Goal: Find specific page/section: Find specific page/section

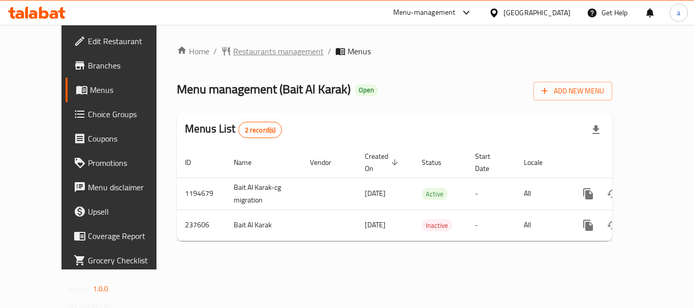
click at [233, 51] on span "Restaurants management" at bounding box center [278, 51] width 90 height 12
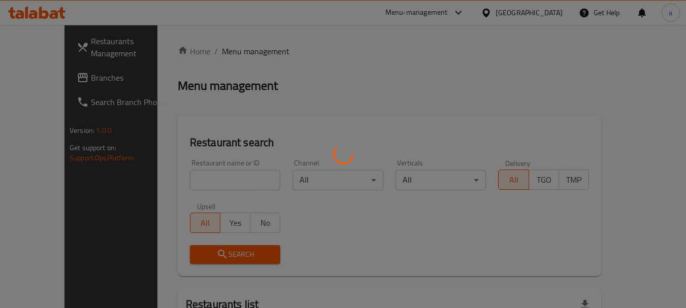
click at [203, 181] on div at bounding box center [343, 154] width 686 height 308
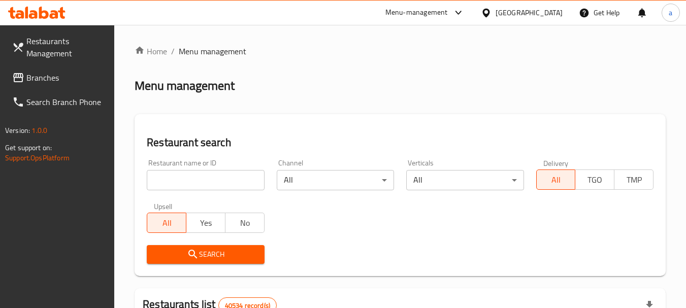
click at [203, 181] on input "search" at bounding box center [205, 180] width 117 height 20
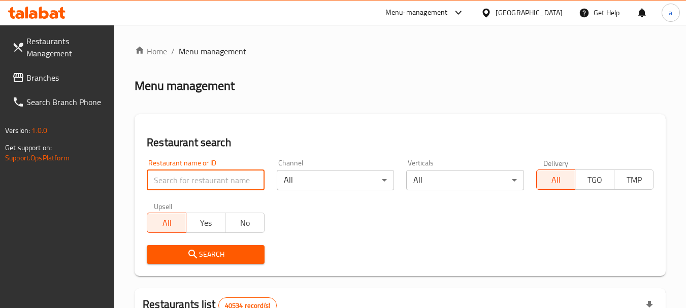
paste input "626849"
type input "626849"
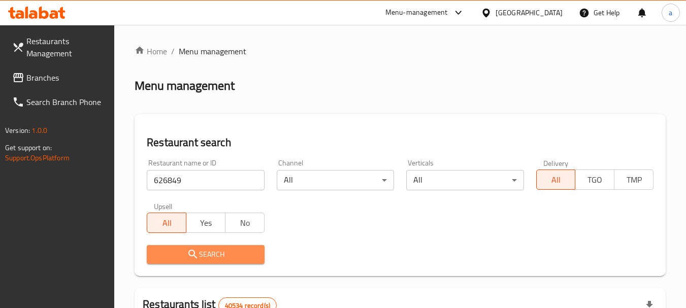
click at [198, 253] on icon "submit" at bounding box center [193, 254] width 12 height 12
click at [198, 253] on div at bounding box center [343, 154] width 686 height 308
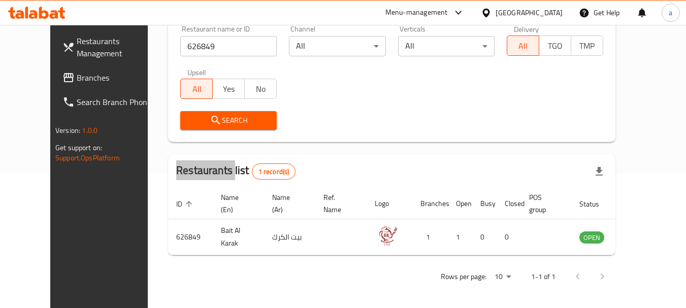
scroll to position [136, 0]
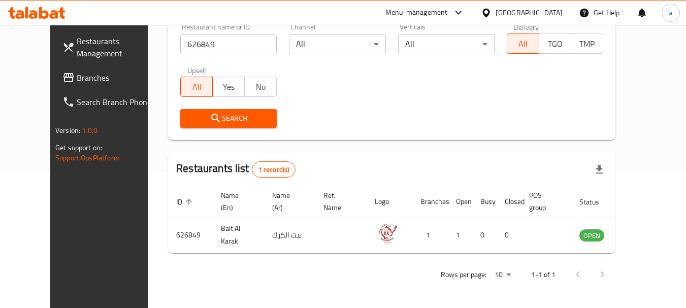
click at [533, 13] on div "[GEOGRAPHIC_DATA]" at bounding box center [529, 12] width 67 height 11
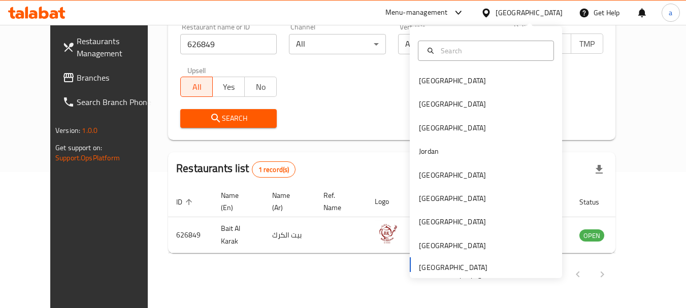
click at [77, 76] on span "Branches" at bounding box center [117, 78] width 80 height 12
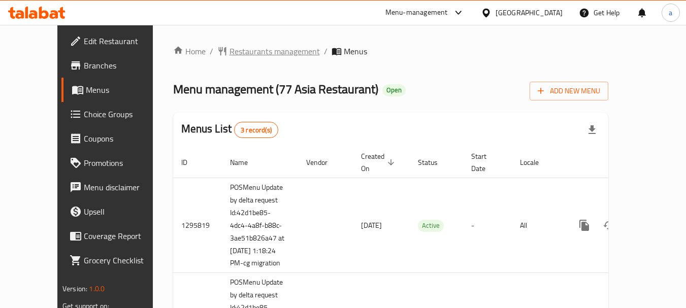
click at [239, 50] on span "Restaurants management" at bounding box center [274, 51] width 90 height 12
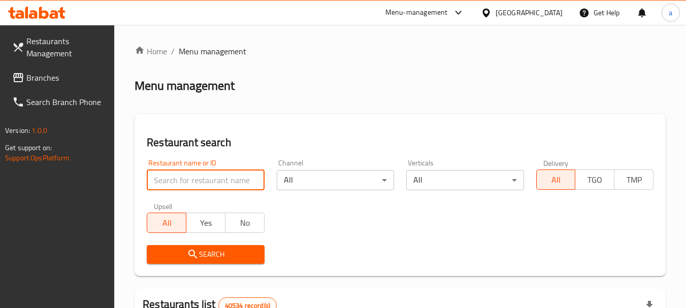
click at [216, 175] on input "search" at bounding box center [205, 180] width 117 height 20
paste input "664075"
type input "664075"
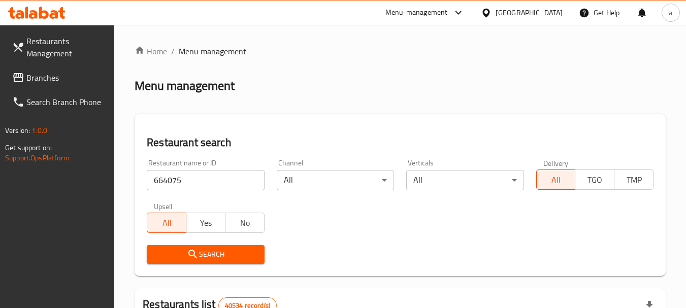
click at [225, 249] on span "Search" at bounding box center [205, 254] width 101 height 13
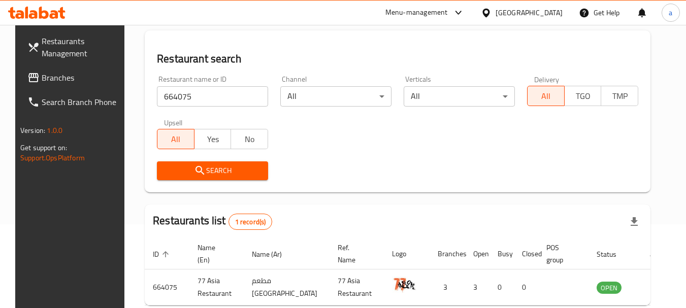
scroll to position [136, 0]
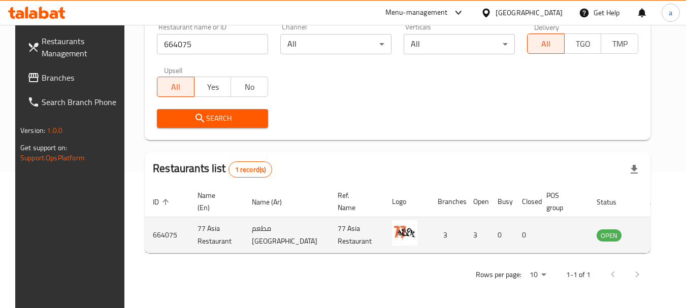
click at [650, 234] on icon "enhanced table" at bounding box center [655, 236] width 11 height 9
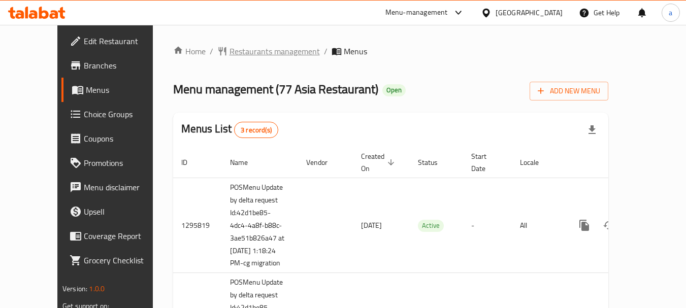
click at [235, 51] on span "Restaurants management" at bounding box center [274, 51] width 90 height 12
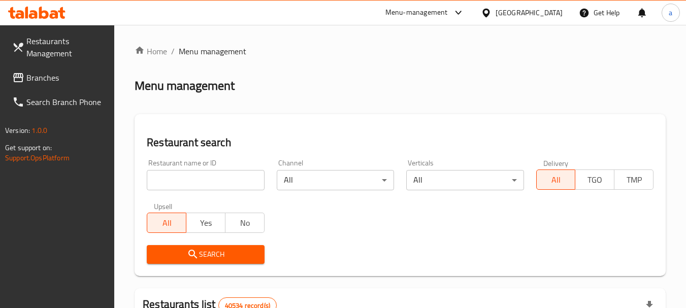
click at [505, 11] on div "[GEOGRAPHIC_DATA]" at bounding box center [529, 12] width 67 height 11
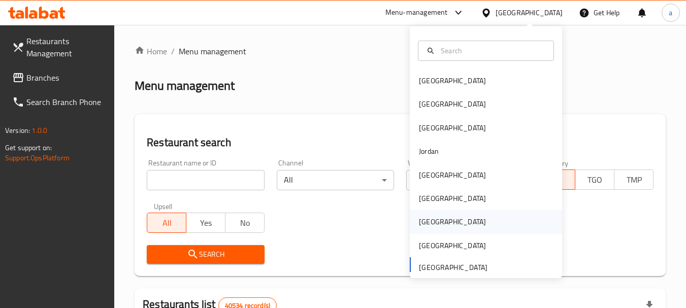
click at [442, 227] on div "[GEOGRAPHIC_DATA]" at bounding box center [486, 221] width 152 height 23
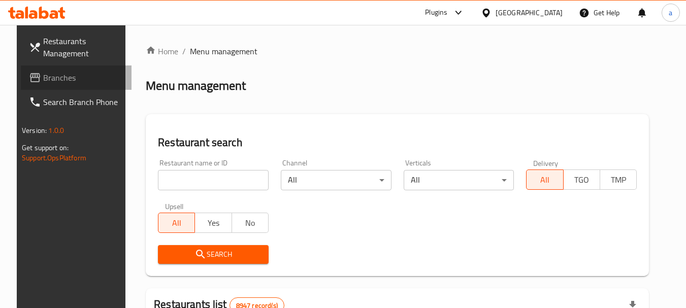
click at [63, 77] on span "Branches" at bounding box center [83, 78] width 80 height 12
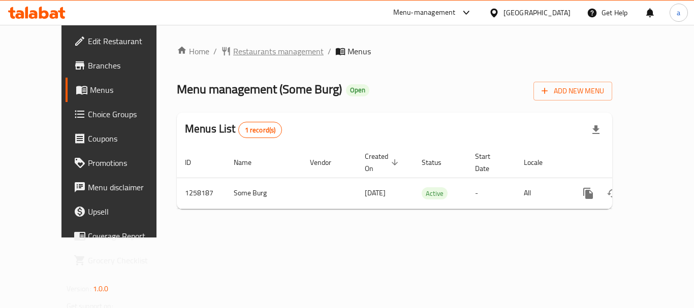
click at [233, 48] on span "Restaurants management" at bounding box center [278, 51] width 90 height 12
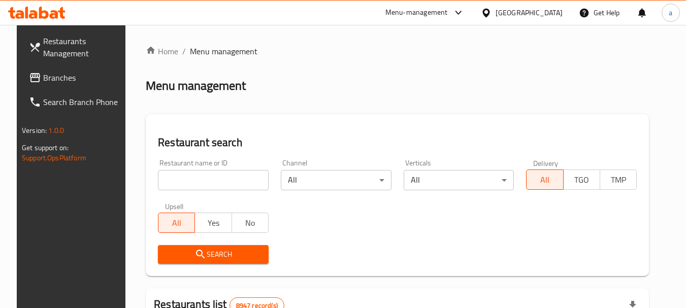
click at [203, 179] on input "search" at bounding box center [213, 180] width 111 height 20
paste input "683859"
type input "683859"
click at [227, 256] on span "Search" at bounding box center [213, 254] width 94 height 13
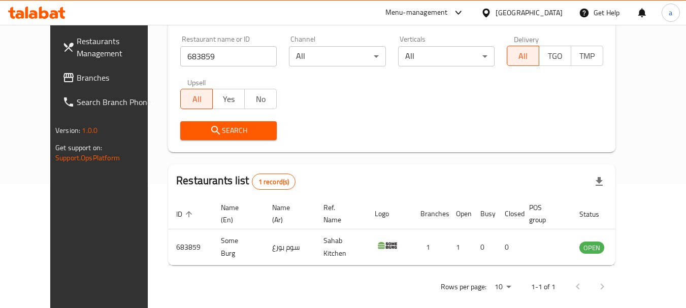
scroll to position [136, 0]
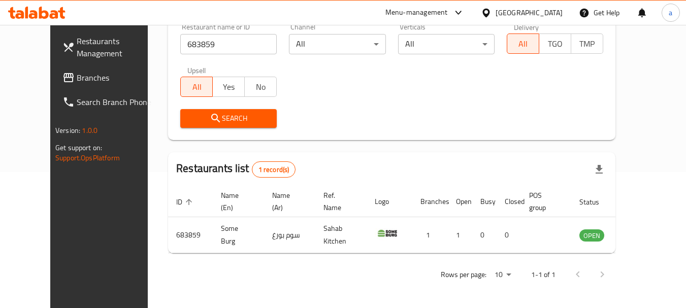
click at [546, 10] on div "[GEOGRAPHIC_DATA]" at bounding box center [529, 12] width 67 height 11
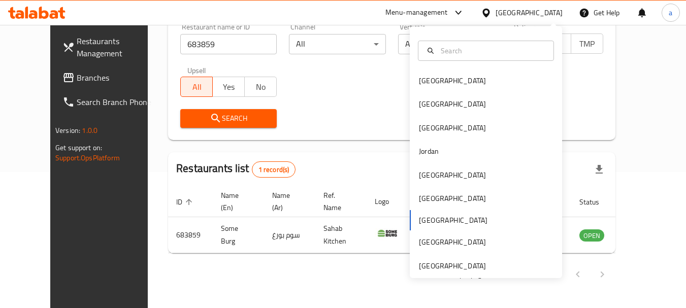
click at [546, 10] on div "[GEOGRAPHIC_DATA]" at bounding box center [529, 12] width 67 height 11
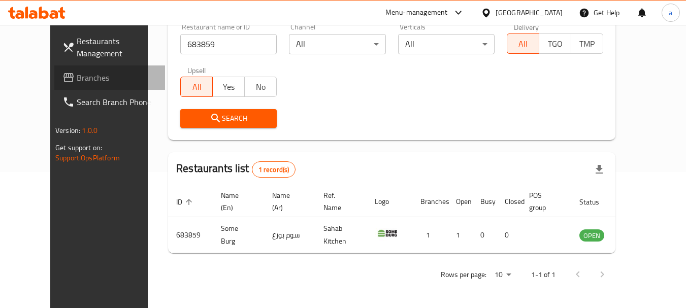
click at [77, 76] on span "Branches" at bounding box center [117, 78] width 80 height 12
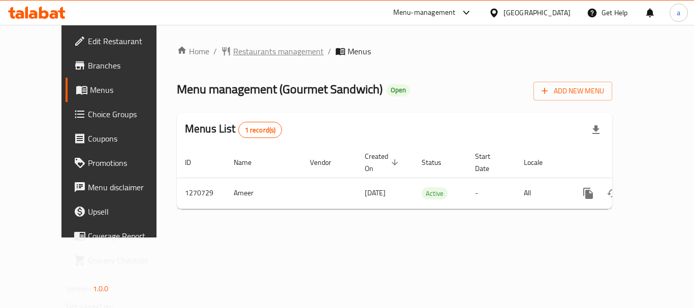
click at [253, 53] on span "Restaurants management" at bounding box center [278, 51] width 90 height 12
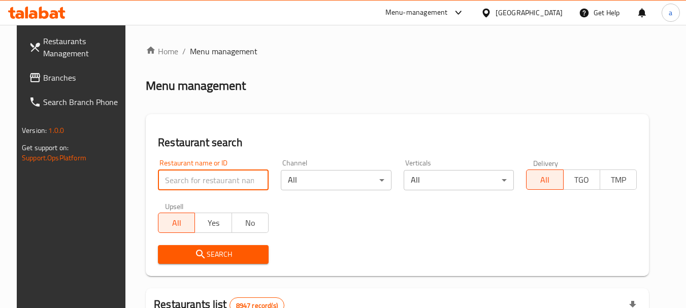
click at [219, 182] on input "search" at bounding box center [213, 180] width 111 height 20
paste input "689334"
type input "689334"
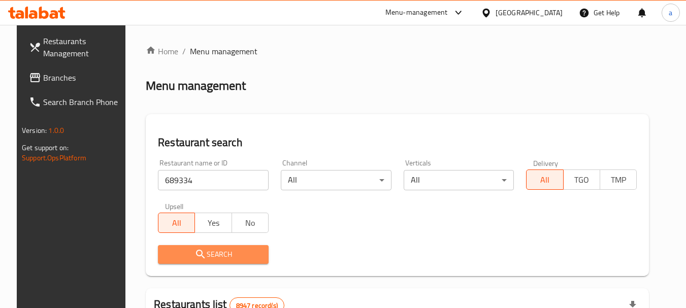
click at [223, 249] on span "Search" at bounding box center [213, 254] width 94 height 13
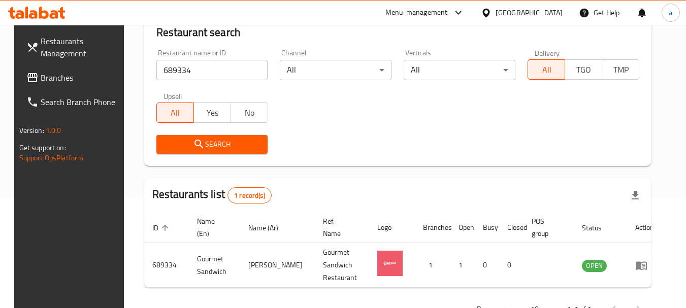
scroll to position [145, 0]
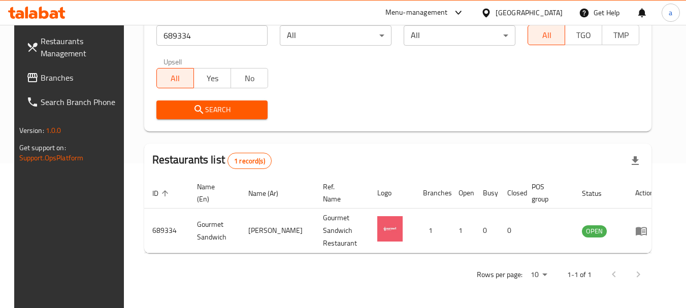
click at [46, 77] on span "Branches" at bounding box center [81, 78] width 80 height 12
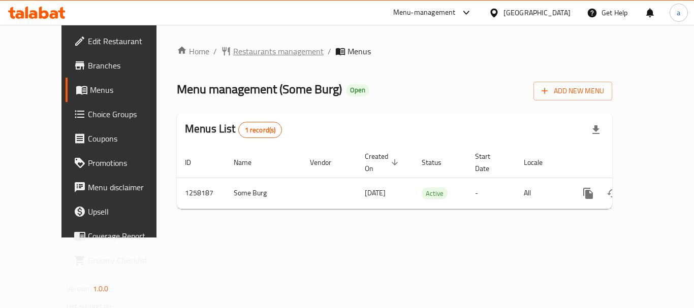
click at [239, 54] on span "Restaurants management" at bounding box center [278, 51] width 90 height 12
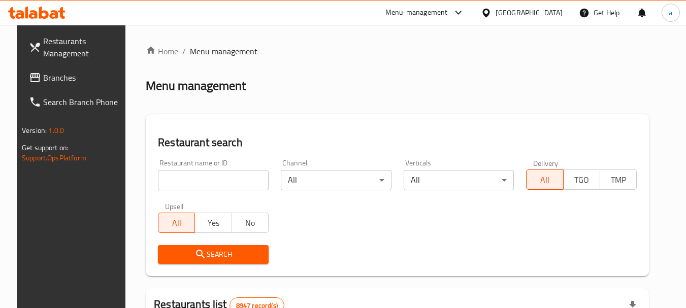
click at [220, 175] on input "search" at bounding box center [213, 180] width 111 height 20
paste input "683859"
type input "683859"
click at [205, 252] on span "Search" at bounding box center [213, 254] width 94 height 13
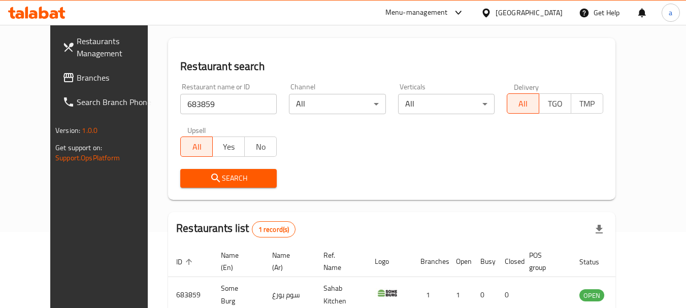
scroll to position [136, 0]
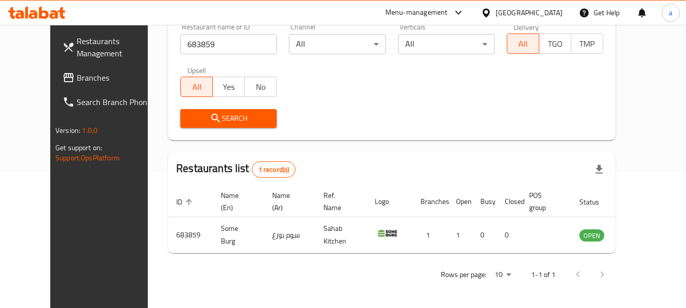
click at [496, 14] on div at bounding box center [488, 12] width 15 height 11
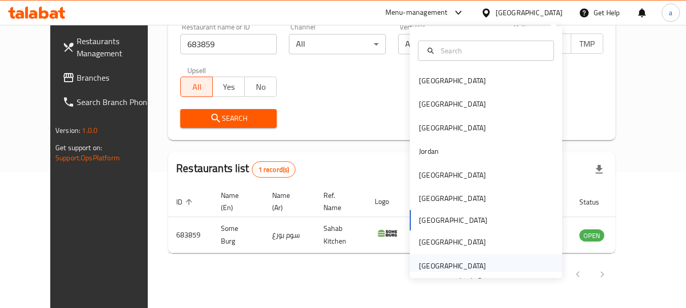
click at [457, 270] on div "[GEOGRAPHIC_DATA]" at bounding box center [452, 265] width 67 height 11
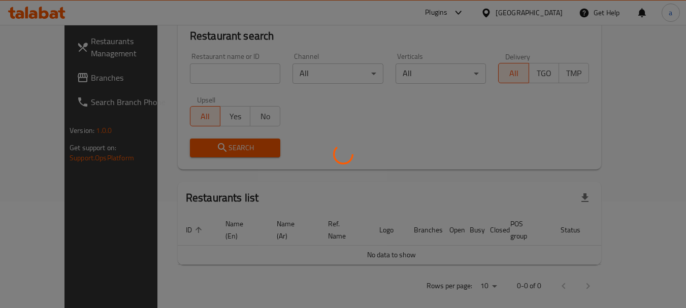
scroll to position [136, 0]
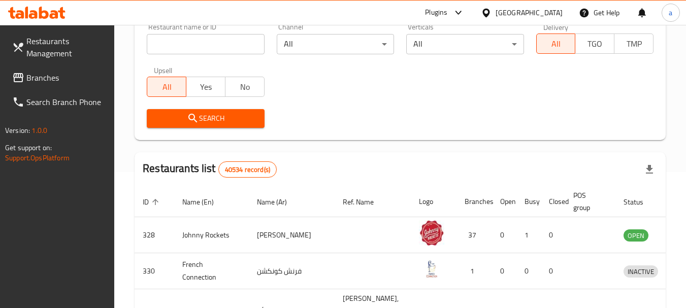
click at [55, 84] on span "Branches" at bounding box center [66, 78] width 80 height 12
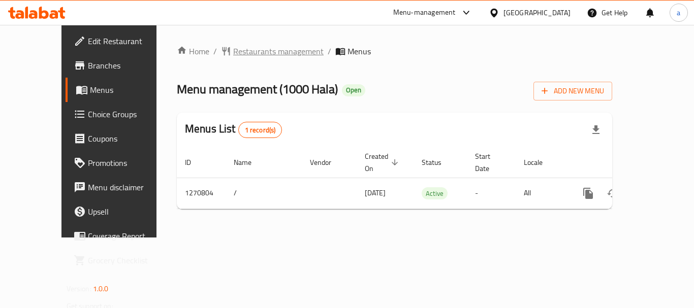
click at [236, 48] on span "Restaurants management" at bounding box center [278, 51] width 90 height 12
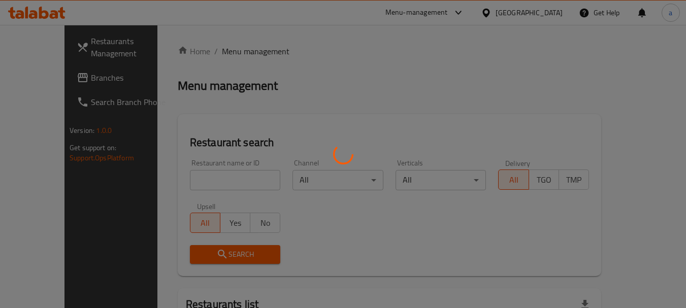
click at [219, 178] on div at bounding box center [343, 154] width 686 height 308
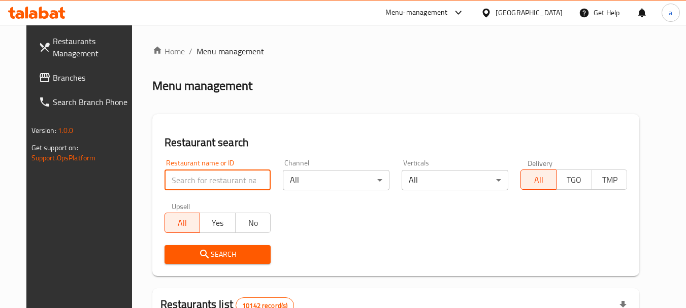
click at [219, 178] on input "search" at bounding box center [217, 180] width 107 height 20
paste input "689370"
type input "689370"
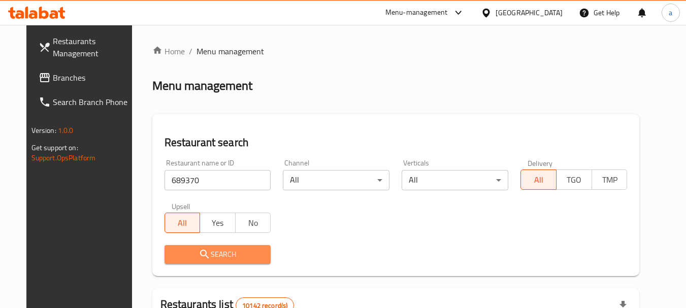
click at [227, 251] on span "Search" at bounding box center [218, 254] width 90 height 13
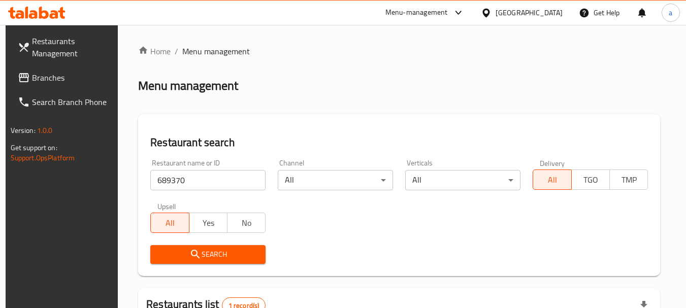
scroll to position [145, 0]
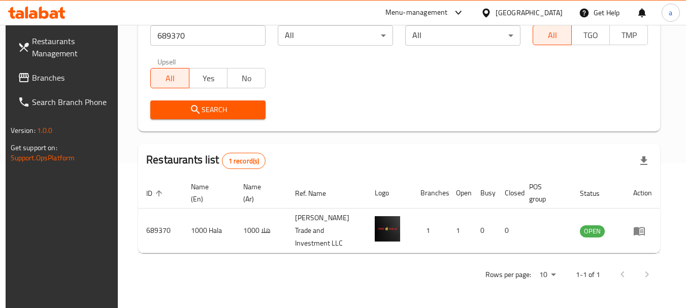
click at [548, 12] on div "[GEOGRAPHIC_DATA]" at bounding box center [529, 12] width 67 height 11
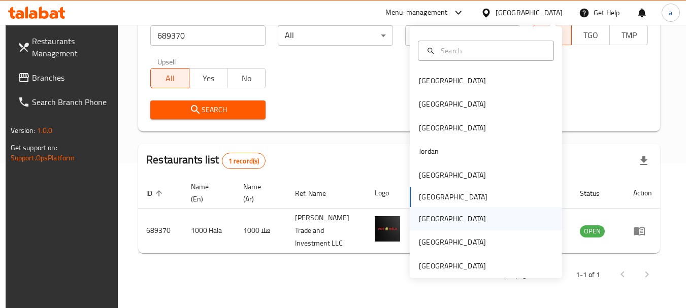
click at [424, 221] on div "[GEOGRAPHIC_DATA]" at bounding box center [452, 218] width 67 height 11
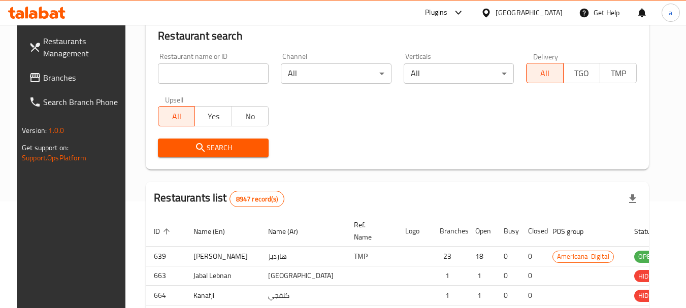
scroll to position [145, 0]
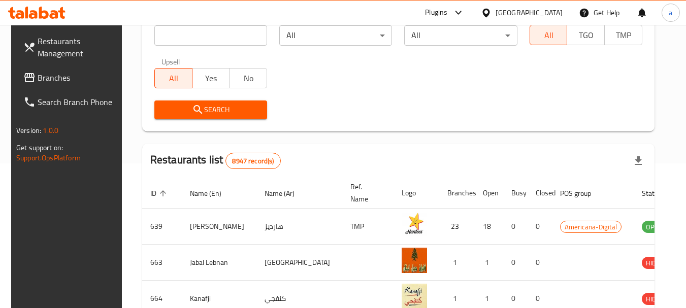
click at [58, 81] on span "Branches" at bounding box center [78, 78] width 80 height 12
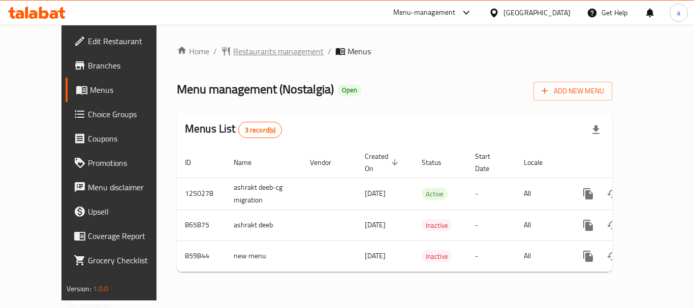
click at [239, 49] on span "Restaurants management" at bounding box center [278, 51] width 90 height 12
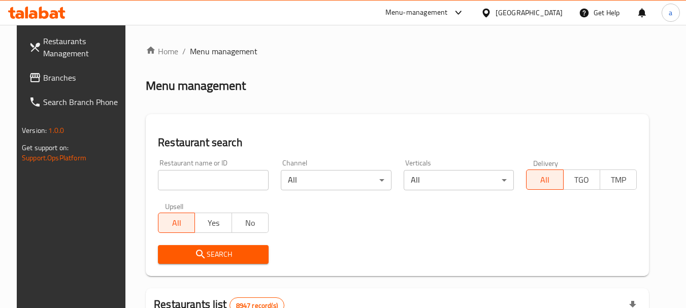
click at [206, 177] on input "search" at bounding box center [213, 180] width 111 height 20
paste input "656756"
type input "656756"
click at [229, 257] on span "Search" at bounding box center [213, 254] width 94 height 13
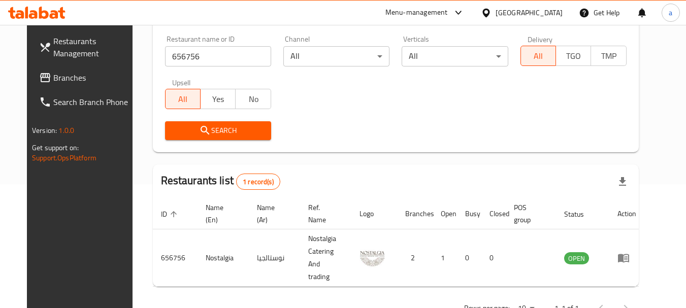
scroll to position [136, 0]
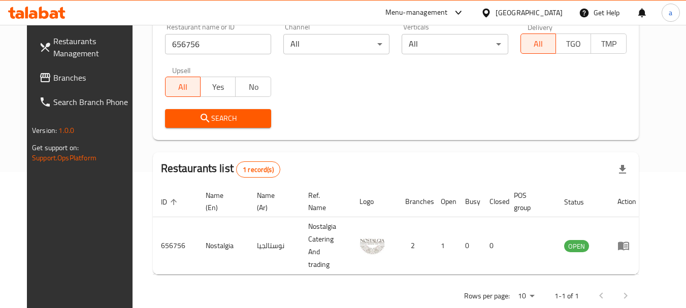
click at [548, 11] on div "[GEOGRAPHIC_DATA]" at bounding box center [529, 12] width 67 height 11
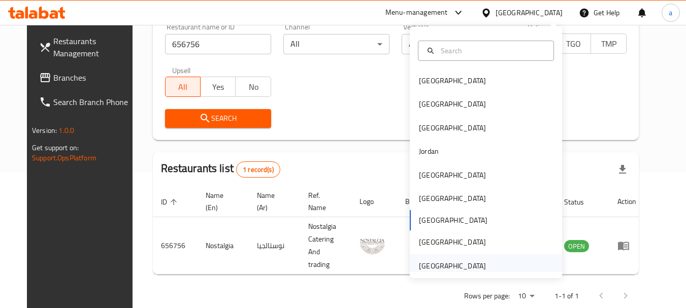
click at [438, 267] on div "[GEOGRAPHIC_DATA]" at bounding box center [452, 265] width 67 height 11
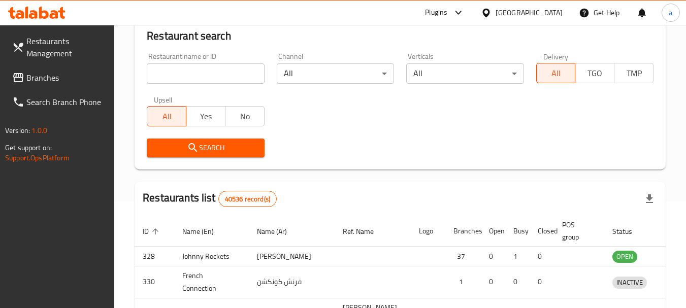
scroll to position [136, 0]
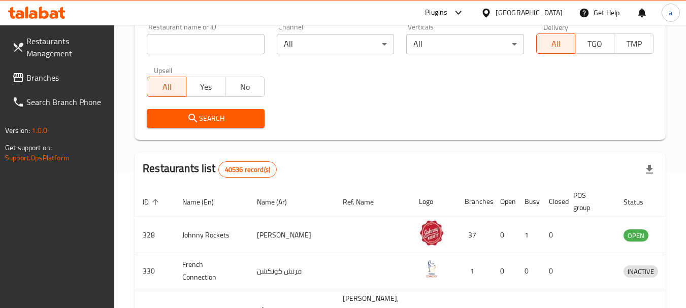
click at [57, 82] on span "Branches" at bounding box center [66, 78] width 80 height 12
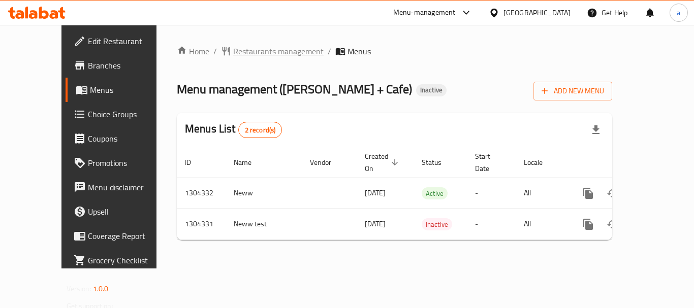
click at [235, 53] on span "Restaurants management" at bounding box center [278, 51] width 90 height 12
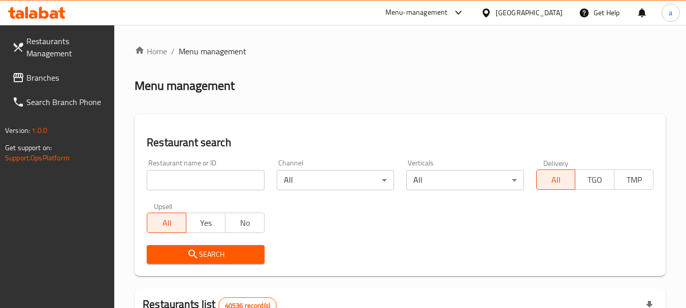
click at [200, 180] on input "search" at bounding box center [205, 180] width 117 height 20
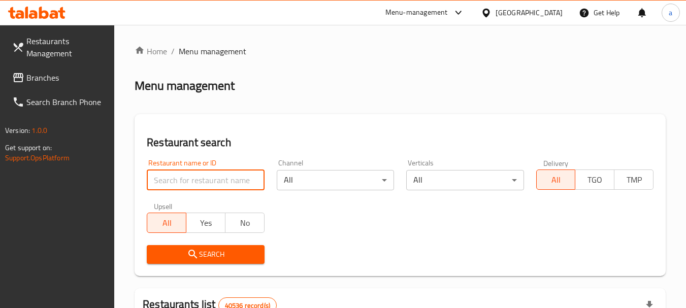
paste input "703128"
type input "703128"
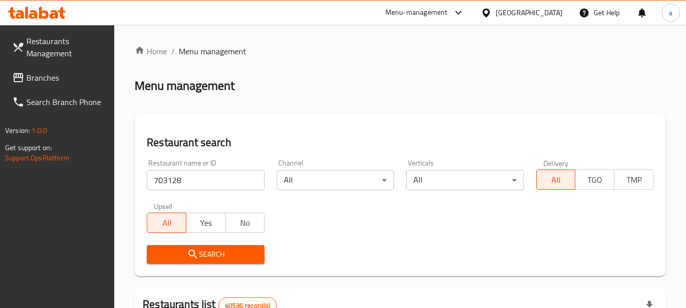
click at [199, 253] on icon "submit" at bounding box center [193, 254] width 12 height 12
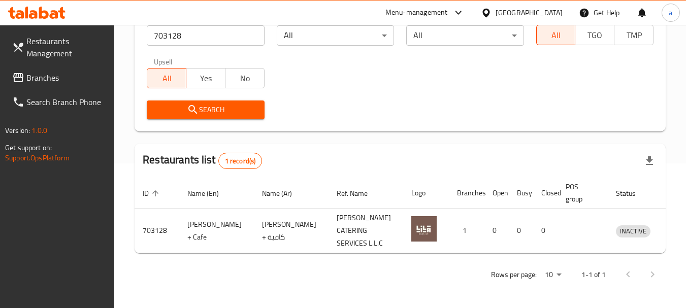
click at [61, 72] on span "Branches" at bounding box center [66, 78] width 80 height 12
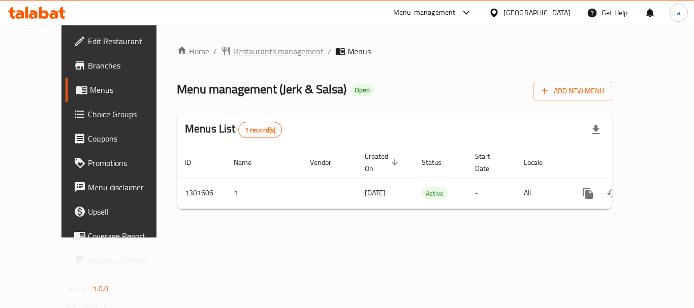
click at [256, 57] on span "Restaurants management" at bounding box center [278, 51] width 90 height 12
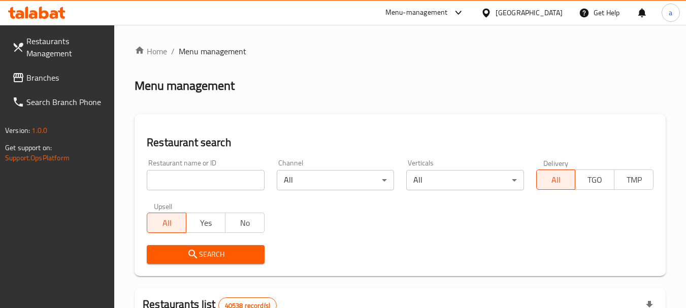
drag, startPoint x: 195, startPoint y: 181, endPoint x: 195, endPoint y: 196, distance: 15.2
click at [195, 181] on input "search" at bounding box center [205, 180] width 117 height 20
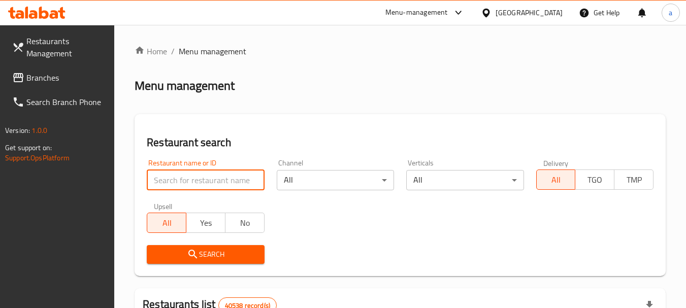
paste input "701969"
type input "701969"
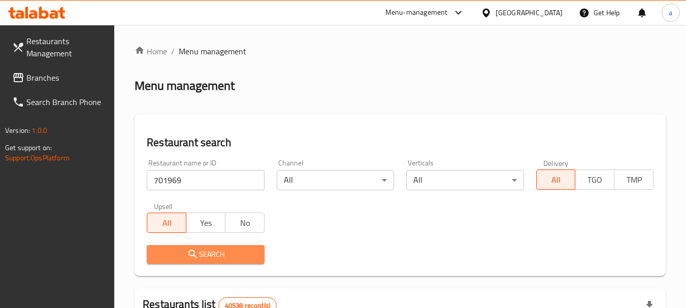
click at [211, 259] on span "Search" at bounding box center [205, 254] width 101 height 13
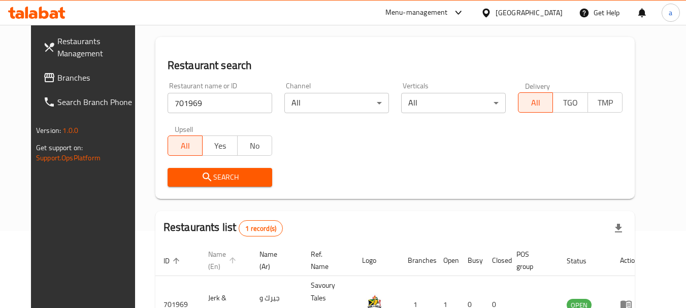
scroll to position [136, 0]
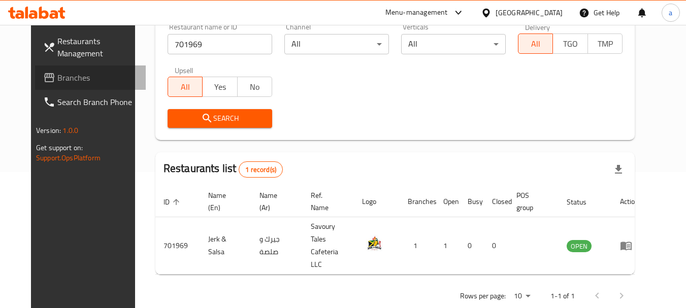
click at [57, 81] on span "Branches" at bounding box center [97, 78] width 80 height 12
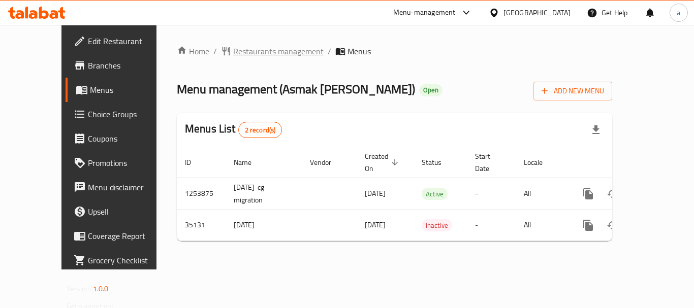
click at [250, 55] on span "Restaurants management" at bounding box center [278, 51] width 90 height 12
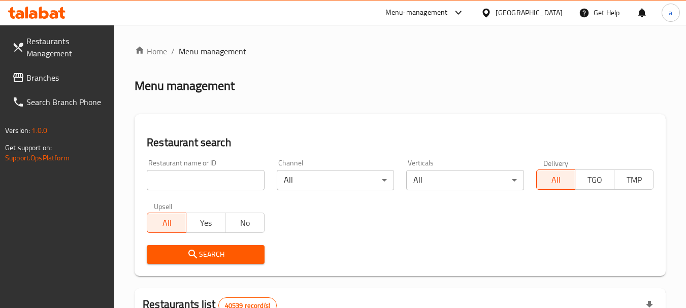
click at [199, 186] on input "search" at bounding box center [205, 180] width 117 height 20
paste input "18128"
type input "18128"
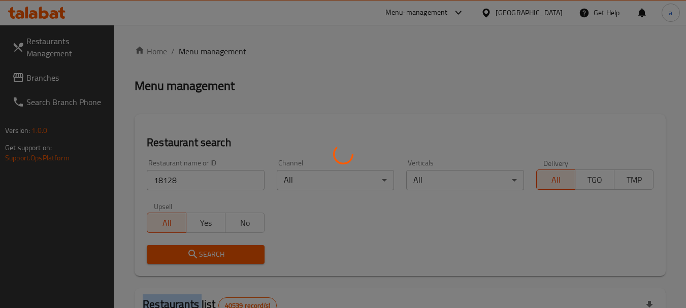
click at [247, 259] on div at bounding box center [343, 154] width 686 height 308
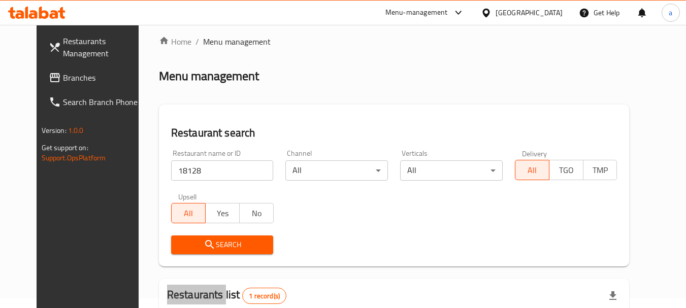
scroll to position [136, 0]
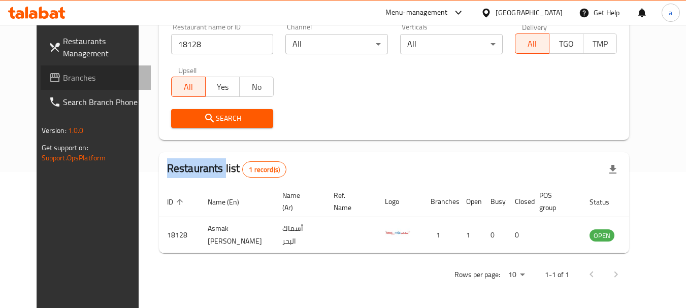
click at [63, 82] on span "Branches" at bounding box center [103, 78] width 80 height 12
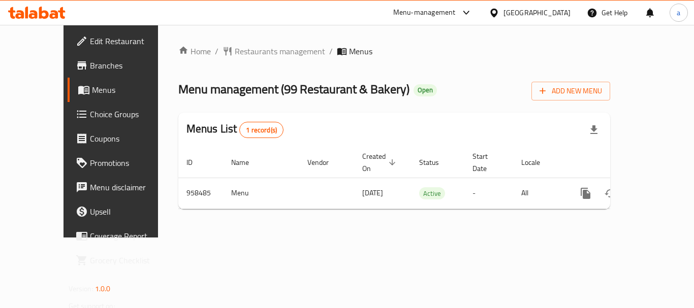
click at [540, 10] on div "[GEOGRAPHIC_DATA]" at bounding box center [536, 12] width 67 height 11
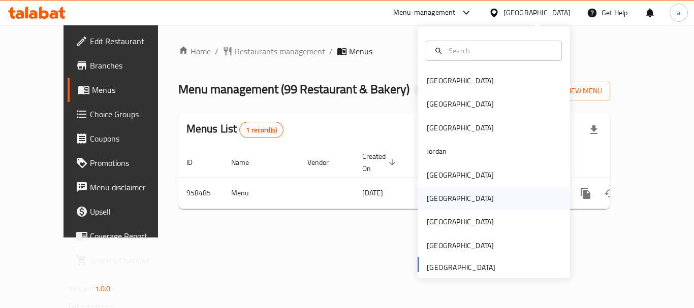
click at [447, 198] on div "[GEOGRAPHIC_DATA]" at bounding box center [493, 198] width 152 height 23
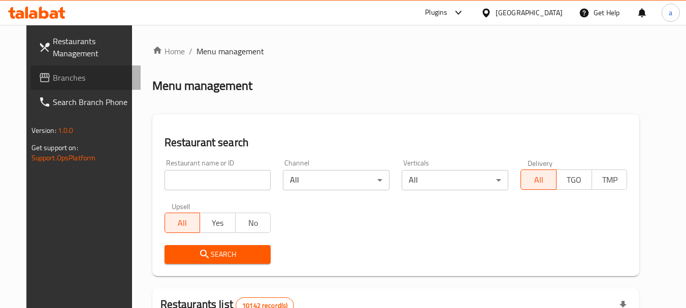
click at [40, 69] on link "Branches" at bounding box center [85, 77] width 111 height 24
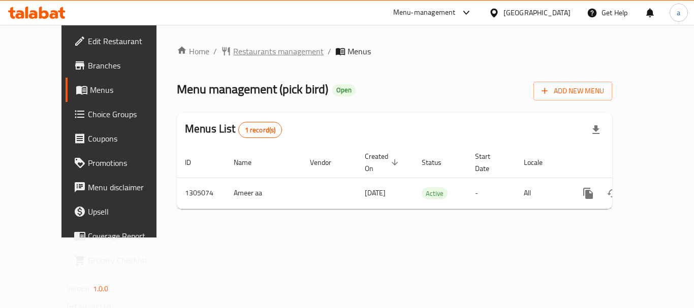
click at [235, 56] on span "Restaurants management" at bounding box center [278, 51] width 90 height 12
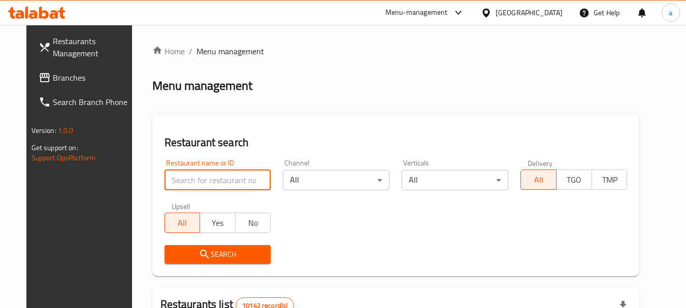
click at [225, 184] on input "search" at bounding box center [217, 180] width 107 height 20
paste input "703540"
type input "703540"
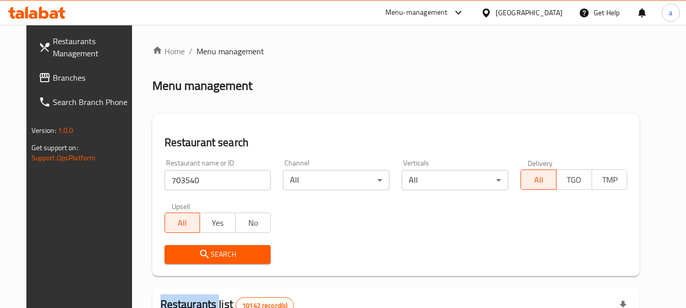
click at [248, 244] on div "Search" at bounding box center [217, 254] width 119 height 31
click at [246, 252] on span "Search" at bounding box center [218, 254] width 90 height 13
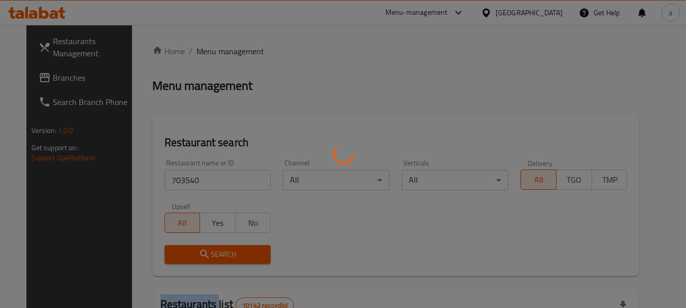
click at [246, 252] on div at bounding box center [343, 154] width 686 height 308
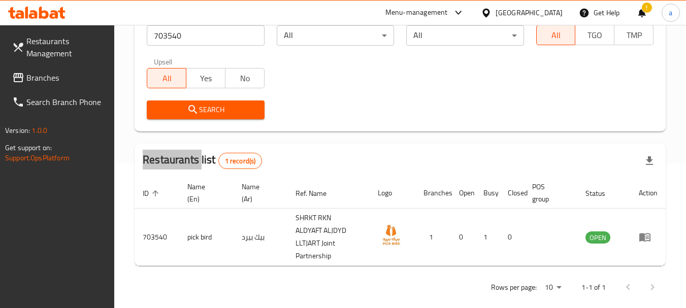
scroll to position [116, 0]
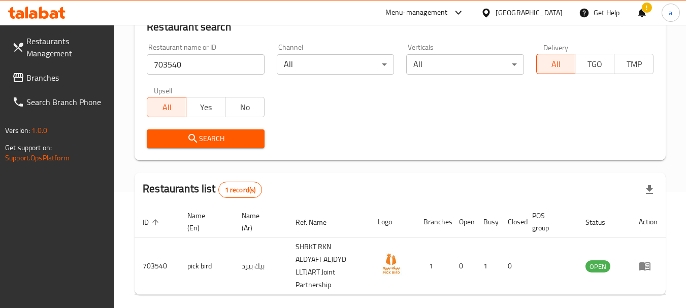
click at [551, 15] on div "[GEOGRAPHIC_DATA]" at bounding box center [529, 12] width 67 height 11
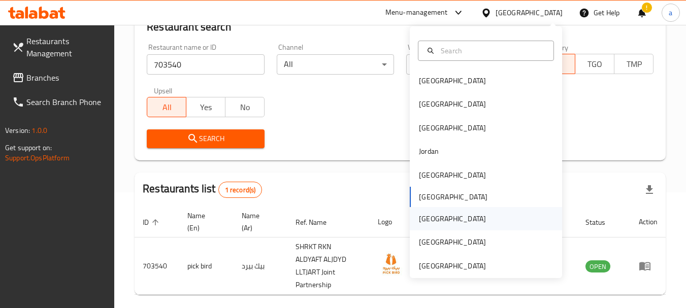
click at [427, 217] on div "[GEOGRAPHIC_DATA]" at bounding box center [452, 218] width 67 height 11
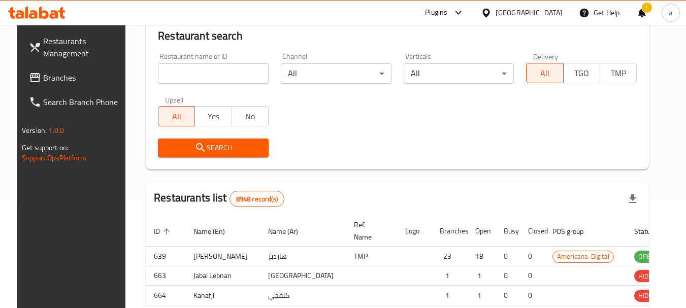
scroll to position [116, 0]
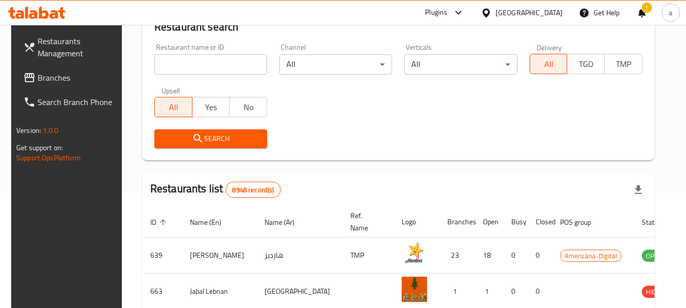
click at [63, 71] on link "Branches" at bounding box center [70, 77] width 111 height 24
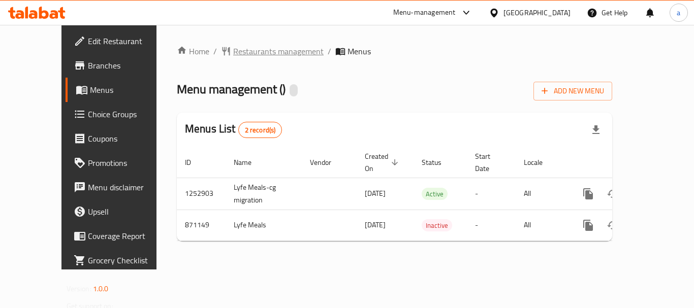
click at [233, 50] on span "Restaurants management" at bounding box center [278, 51] width 90 height 12
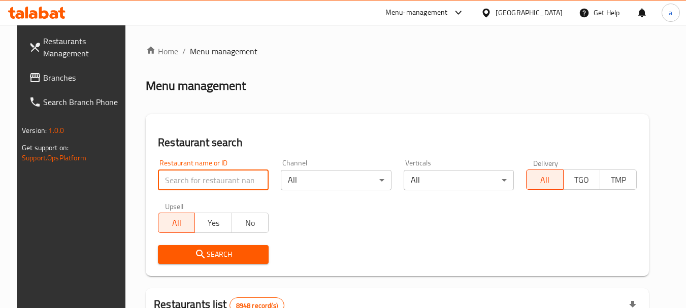
click at [206, 183] on input "search" at bounding box center [213, 180] width 111 height 20
paste input "657279"
type input "657279"
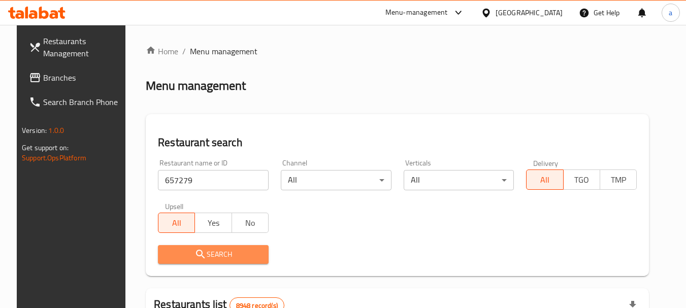
click at [213, 252] on span "Search" at bounding box center [213, 254] width 94 height 13
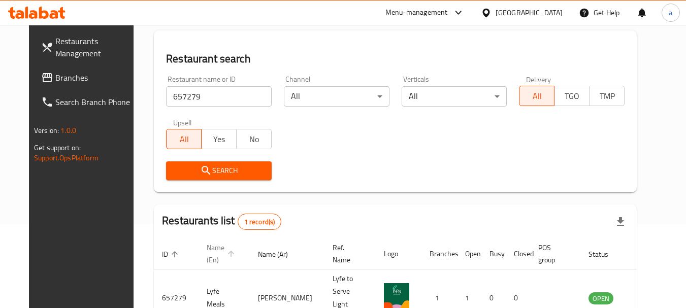
scroll to position [136, 0]
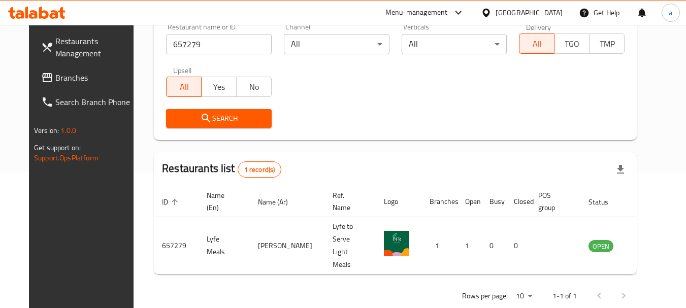
click at [55, 72] on span "Branches" at bounding box center [95, 78] width 80 height 12
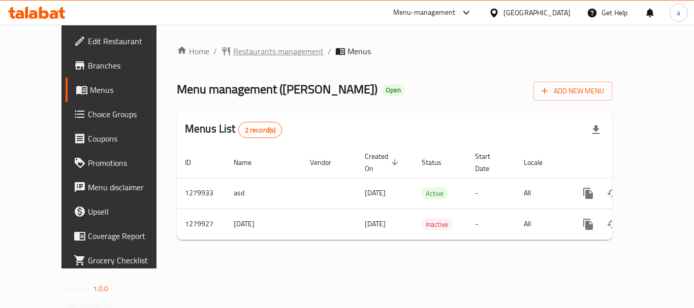
click at [249, 49] on span "Restaurants management" at bounding box center [278, 51] width 90 height 12
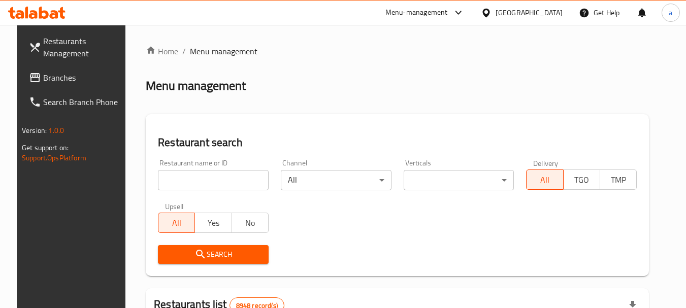
click at [209, 177] on input "search" at bounding box center [213, 180] width 111 height 20
paste input "693523"
type input "693523"
click at [220, 253] on span "Search" at bounding box center [213, 254] width 94 height 13
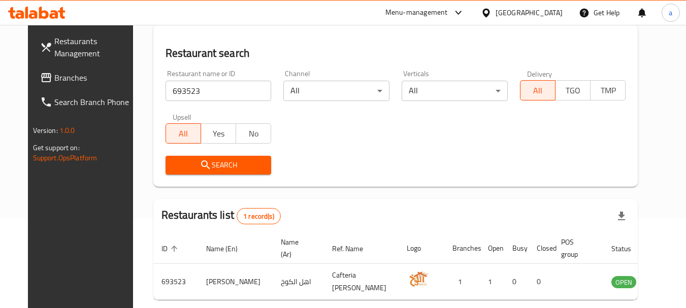
scroll to position [136, 0]
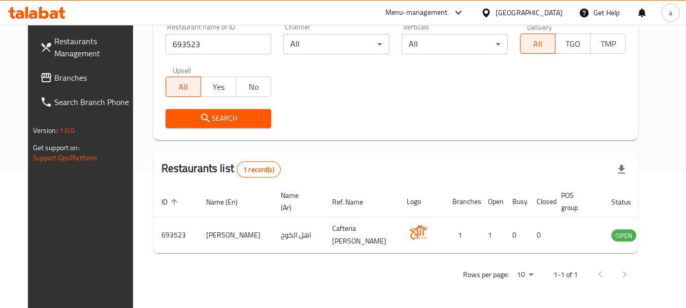
click at [554, 9] on div "Qatar" at bounding box center [529, 12] width 67 height 11
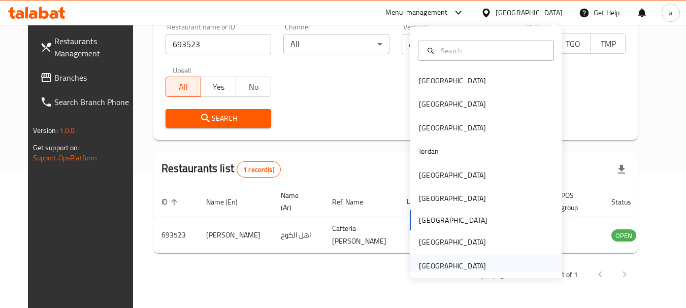
click at [445, 264] on div "[GEOGRAPHIC_DATA]" at bounding box center [452, 265] width 67 height 11
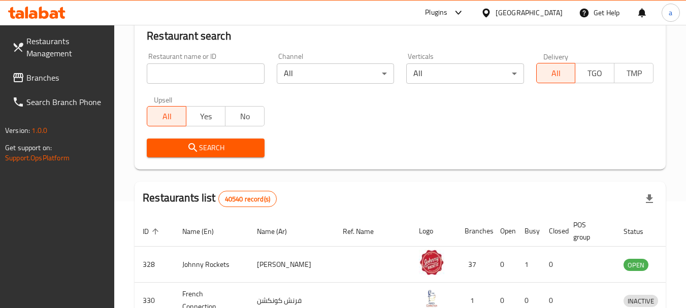
scroll to position [136, 0]
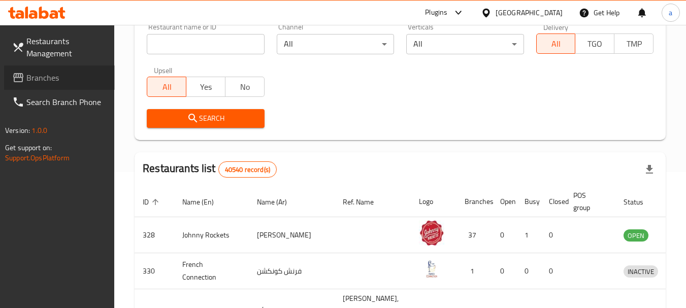
click at [46, 72] on span "Branches" at bounding box center [66, 78] width 80 height 12
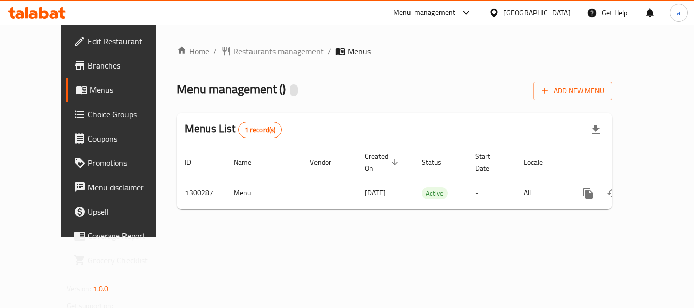
click at [233, 56] on span "Restaurants management" at bounding box center [278, 51] width 90 height 12
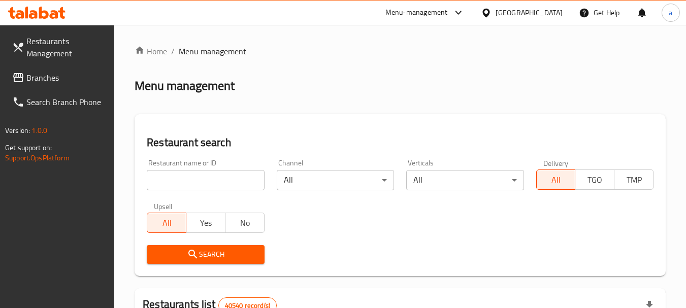
click at [203, 178] on input "search" at bounding box center [205, 180] width 117 height 20
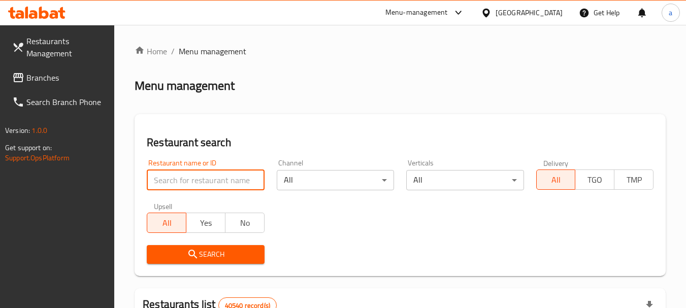
paste input "701719"
type input "701719"
click at [224, 252] on span "Search" at bounding box center [205, 254] width 101 height 13
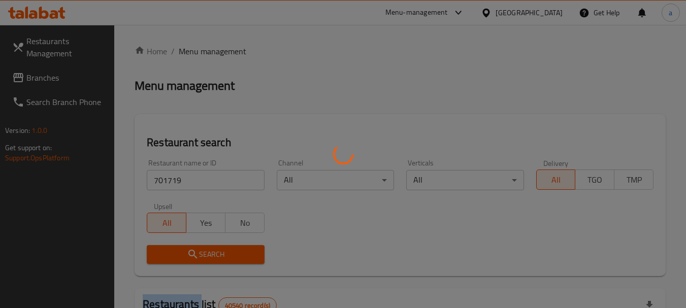
click at [224, 252] on div at bounding box center [343, 154] width 686 height 308
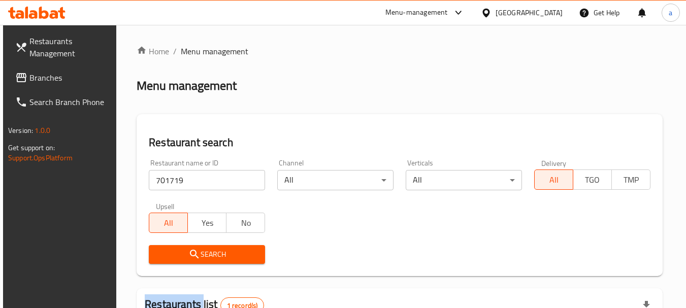
click at [48, 72] on span "Branches" at bounding box center [69, 78] width 80 height 12
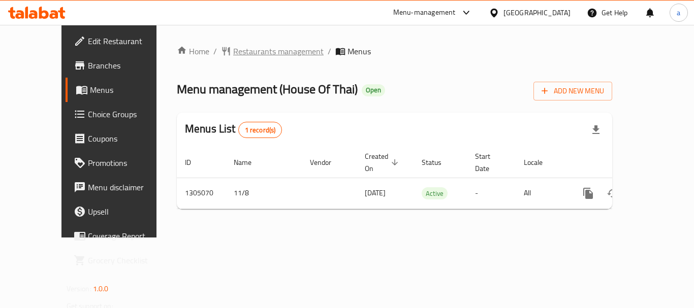
click at [242, 52] on span "Restaurants management" at bounding box center [278, 51] width 90 height 12
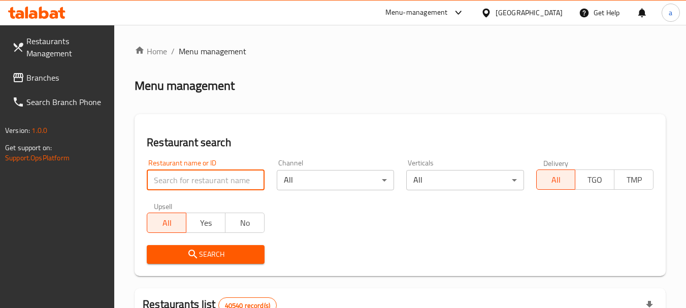
click at [215, 184] on input "search" at bounding box center [205, 180] width 117 height 20
paste input "703527"
type input "703527"
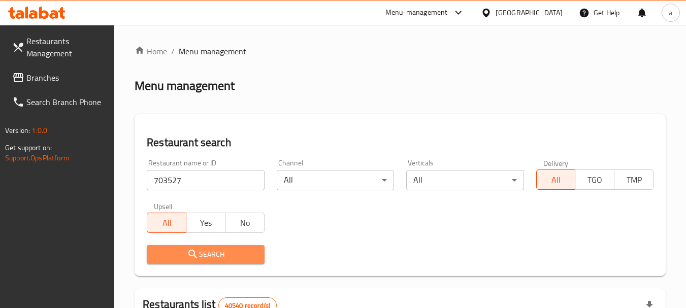
click at [207, 251] on span "Search" at bounding box center [205, 254] width 101 height 13
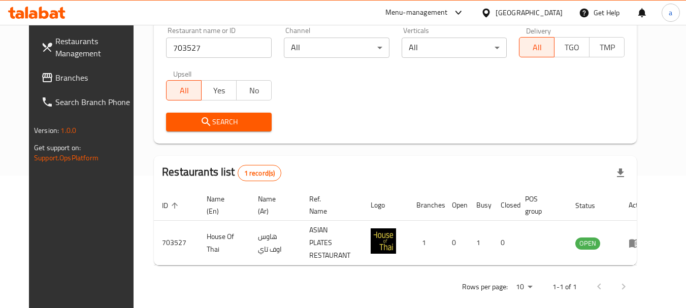
scroll to position [136, 0]
